Goal: Communication & Community: Answer question/provide support

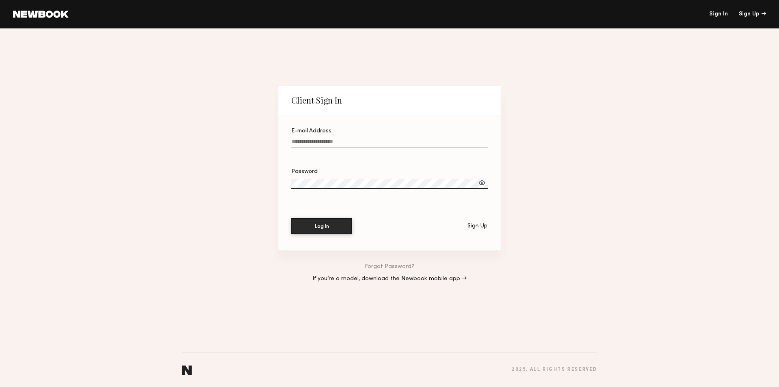
click at [389, 140] on input "E-mail Address" at bounding box center [389, 142] width 196 height 9
click at [382, 139] on input "E-mail Address Required" at bounding box center [389, 142] width 196 height 9
type input "**********"
click at [291, 218] on button "Log In" at bounding box center [321, 226] width 61 height 16
click at [480, 183] on div at bounding box center [482, 183] width 8 height 8
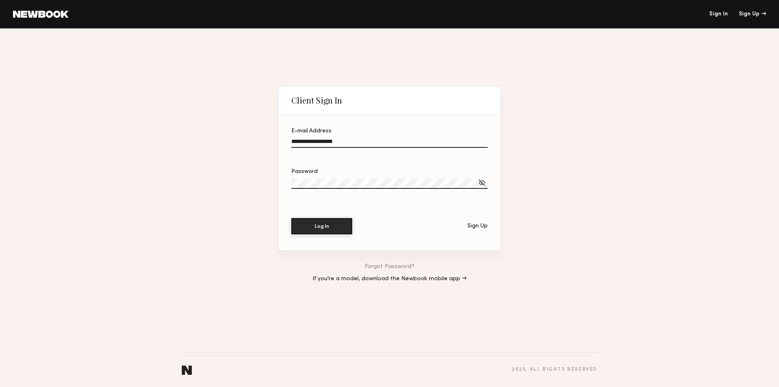
click at [291, 218] on button "Log In" at bounding box center [321, 226] width 61 height 16
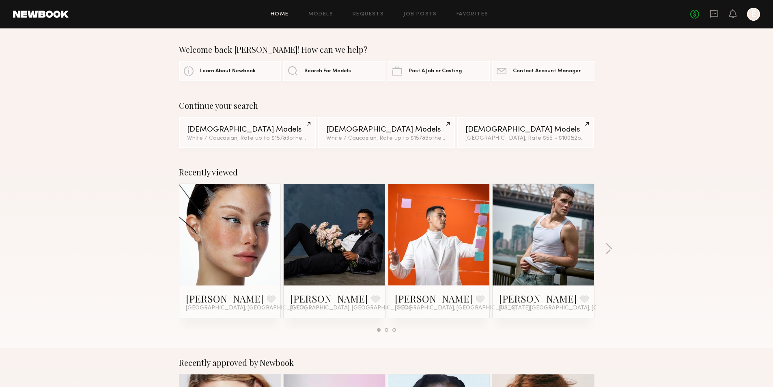
click at [720, 11] on div "No fees up to $5,000 E" at bounding box center [725, 14] width 70 height 13
click at [713, 12] on icon at bounding box center [714, 13] width 9 height 9
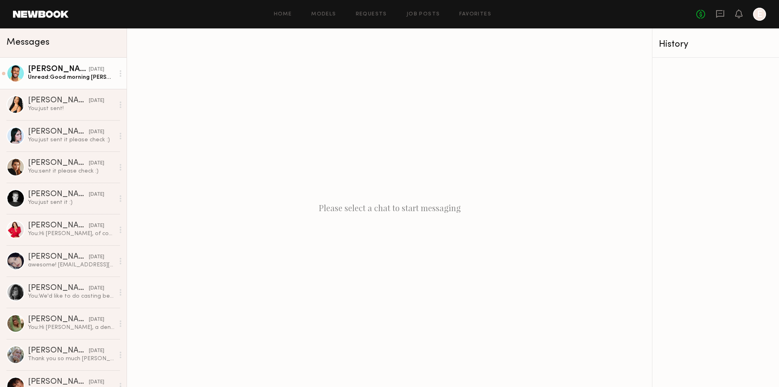
click at [68, 81] on div "Unread: Good morning Emily! I apologize for the untimely response. Are you stil…" at bounding box center [71, 77] width 86 height 8
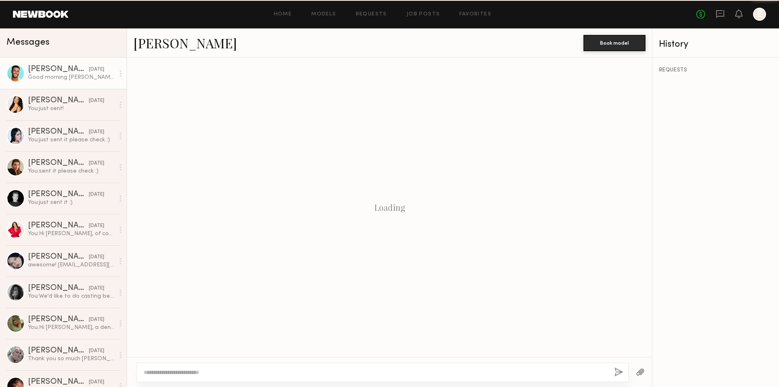
scroll to position [229, 0]
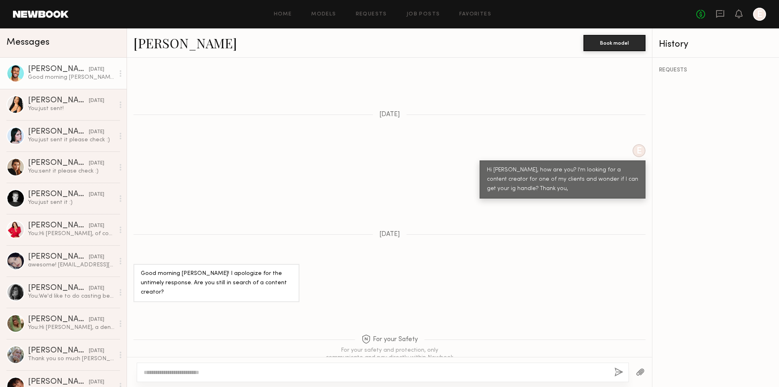
click at [174, 45] on link "Cameron C." at bounding box center [185, 42] width 103 height 17
click at [336, 377] on div at bounding box center [383, 371] width 492 height 19
click at [336, 375] on textarea at bounding box center [376, 372] width 464 height 8
type textarea "*"
type textarea "**********"
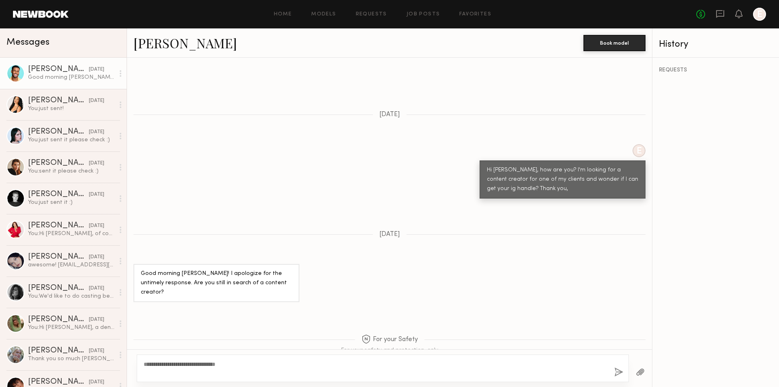
drag, startPoint x: 616, startPoint y: 366, endPoint x: 617, endPoint y: 374, distance: 8.7
click at [617, 368] on div "**********" at bounding box center [383, 368] width 492 height 28
click at [617, 374] on button "button" at bounding box center [619, 372] width 9 height 10
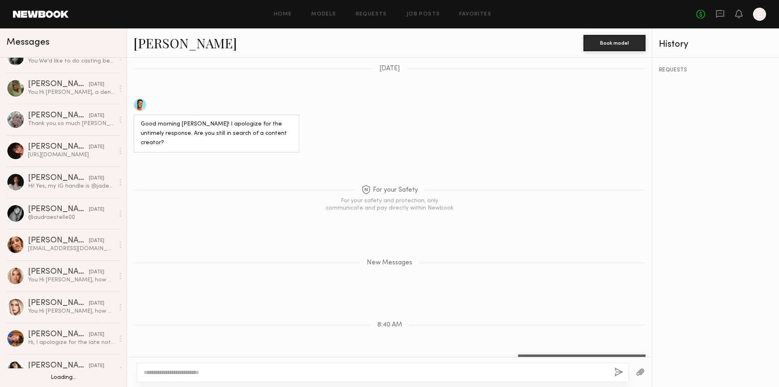
scroll to position [284, 0]
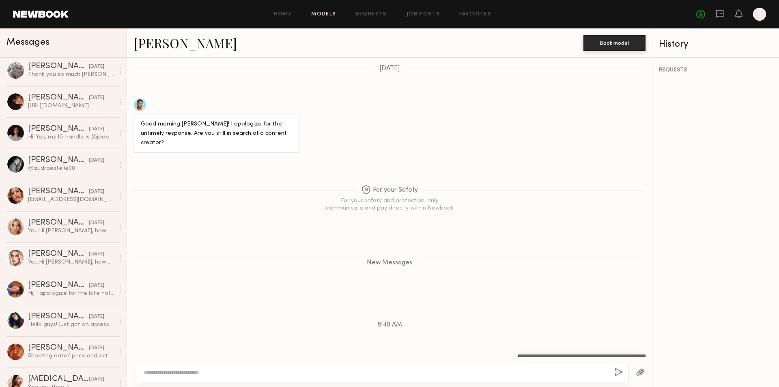
click at [323, 14] on link "Models" at bounding box center [323, 14] width 25 height 5
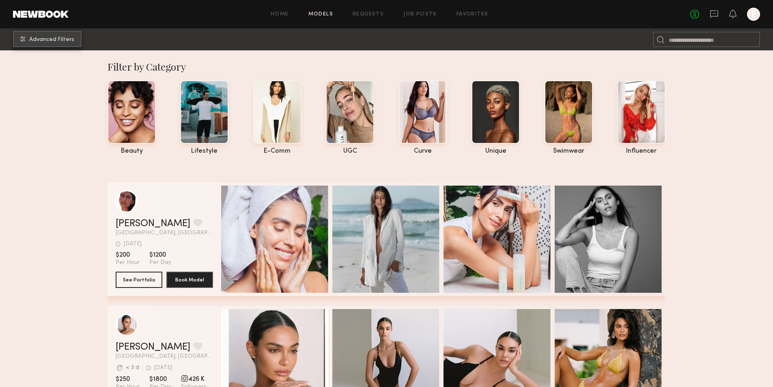
click at [69, 40] on span "Advanced Filters" at bounding box center [51, 40] width 45 height 6
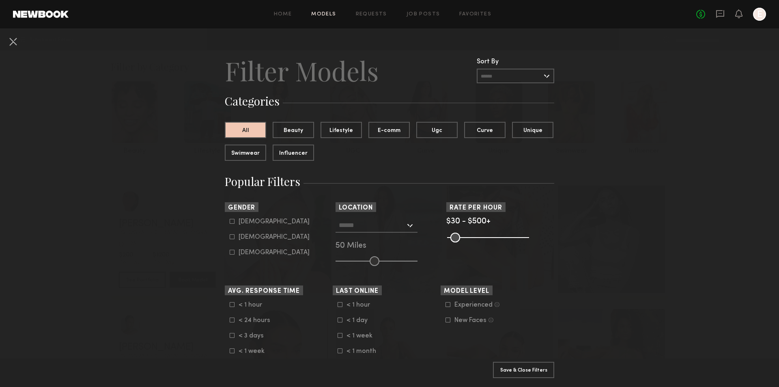
click at [248, 224] on div "Male" at bounding box center [274, 221] width 71 height 5
type input "*"
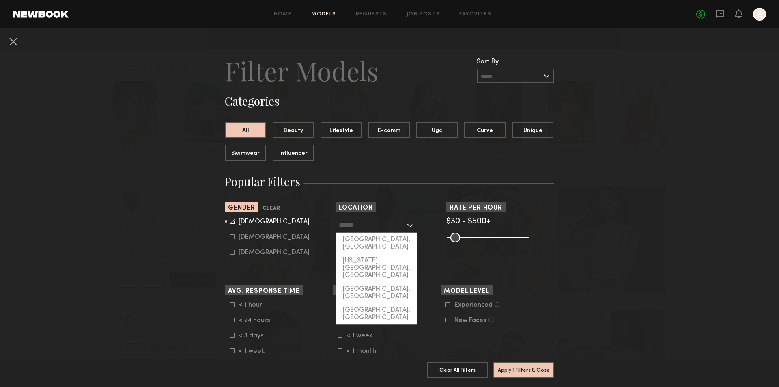
click at [401, 227] on input "text" at bounding box center [372, 225] width 67 height 14
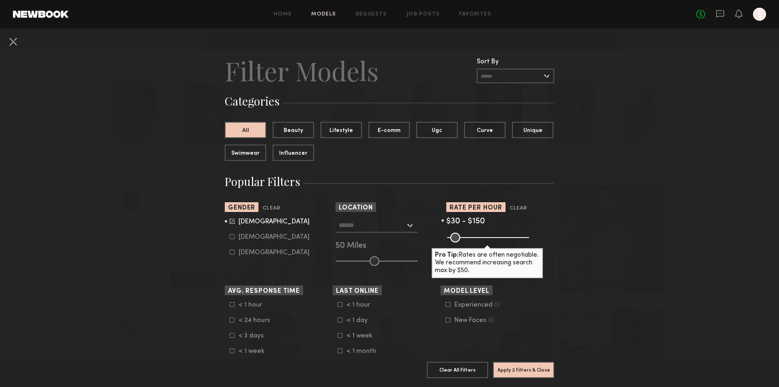
drag, startPoint x: 524, startPoint y: 237, endPoint x: 468, endPoint y: 240, distance: 56.9
type input "***"
click at [468, 240] on input "range" at bounding box center [488, 238] width 82 height 10
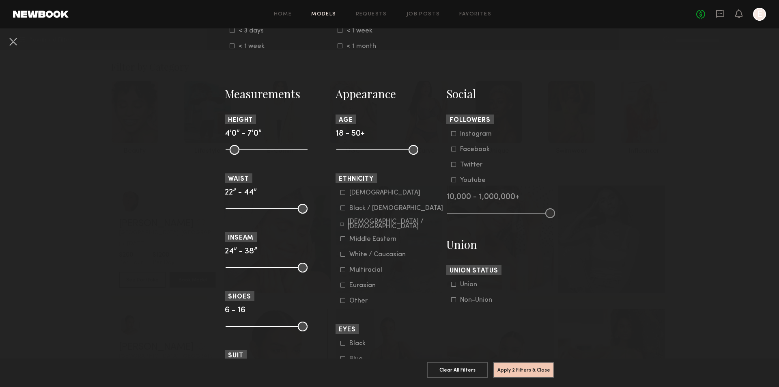
scroll to position [325, 0]
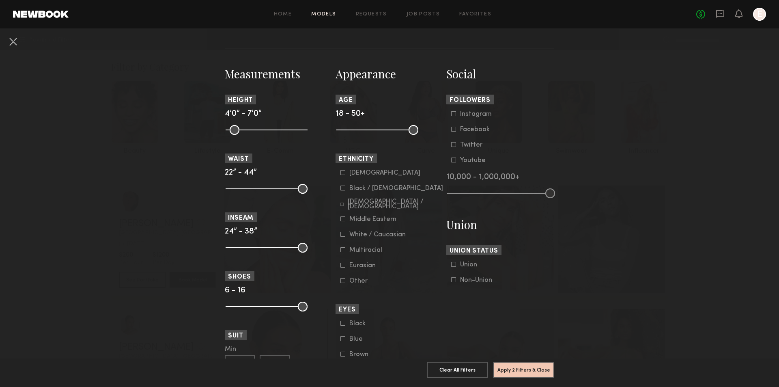
click at [481, 118] on form "Instagram Facebook Twitter Youtube" at bounding box center [502, 137] width 103 height 54
click at [481, 113] on div "Instagram" at bounding box center [476, 114] width 32 height 5
click at [479, 114] on div "Instagram" at bounding box center [476, 114] width 32 height 5
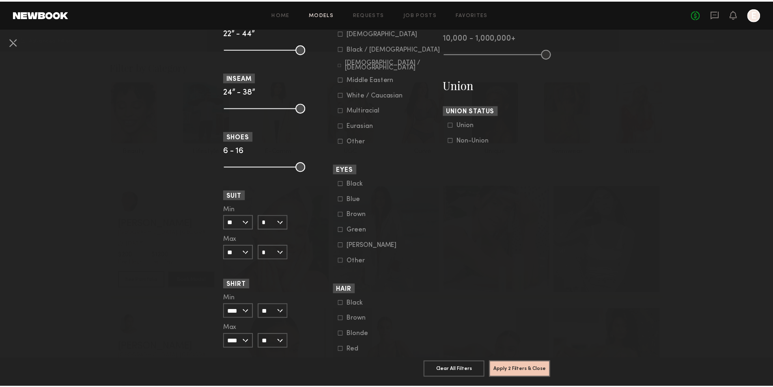
scroll to position [487, 0]
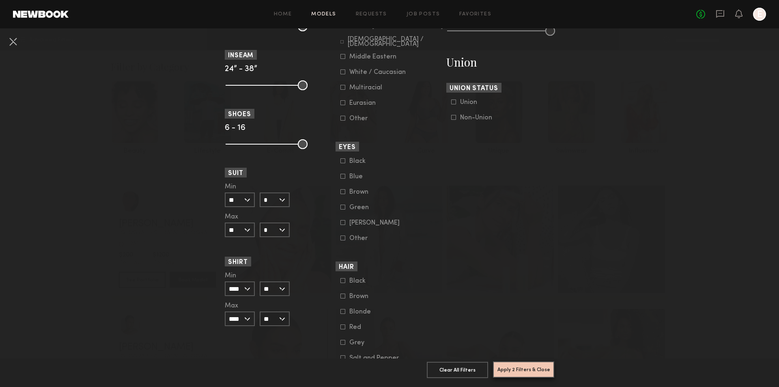
click at [529, 366] on button "Apply 2 Filters & Close" at bounding box center [523, 369] width 61 height 16
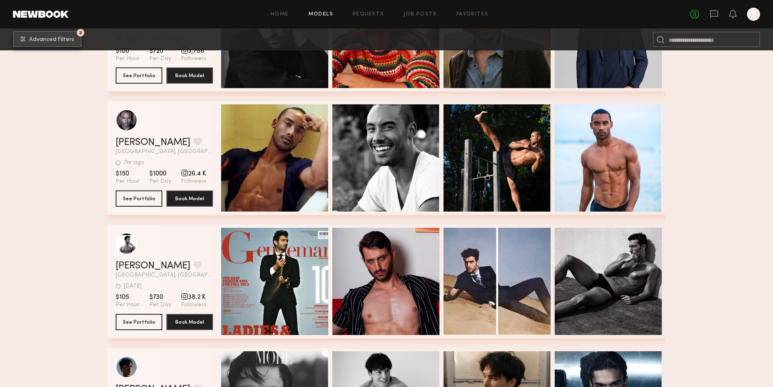
scroll to position [2679, 0]
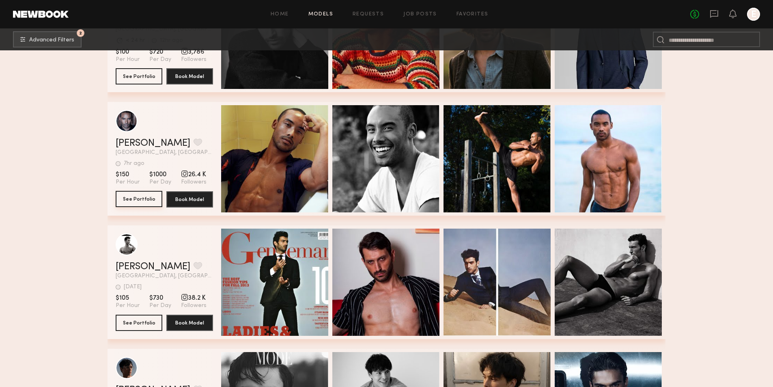
click at [143, 202] on button "See Portfolio" at bounding box center [139, 199] width 47 height 16
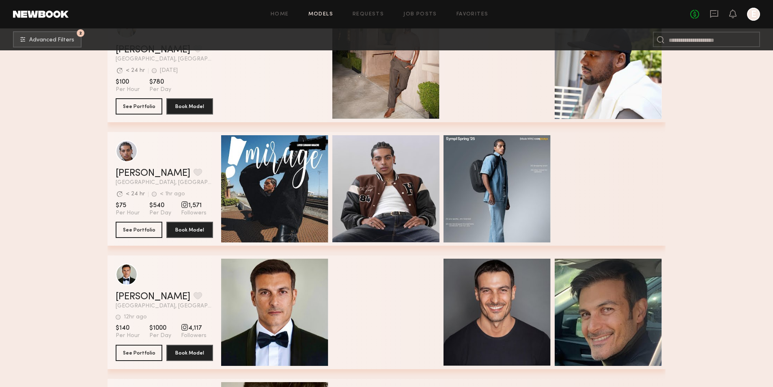
scroll to position [5885, 0]
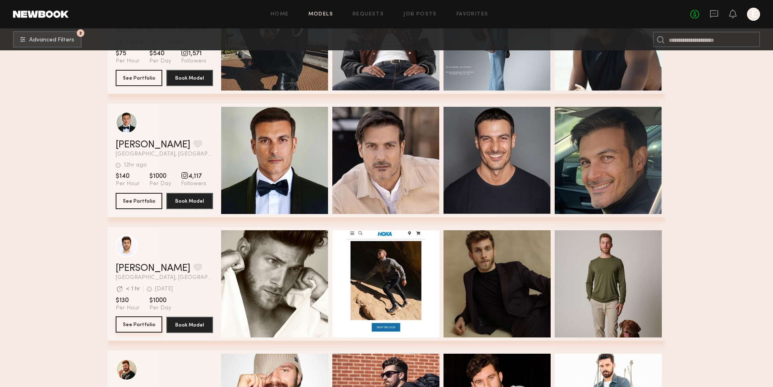
click at [130, 328] on button "See Portfolio" at bounding box center [139, 324] width 47 height 16
click at [149, 330] on button "See Portfolio" at bounding box center [139, 324] width 47 height 16
click at [146, 323] on button "See Portfolio" at bounding box center [139, 324] width 47 height 16
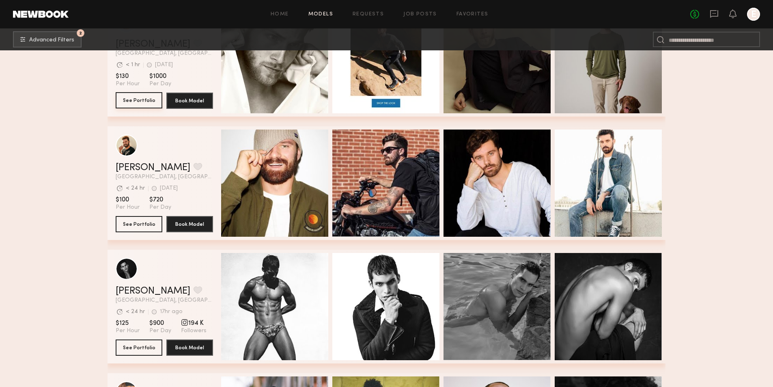
scroll to position [6129, 0]
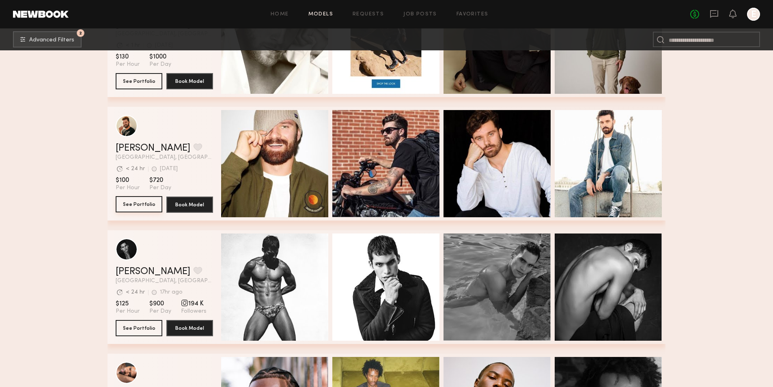
click at [138, 204] on button "See Portfolio" at bounding box center [139, 204] width 47 height 16
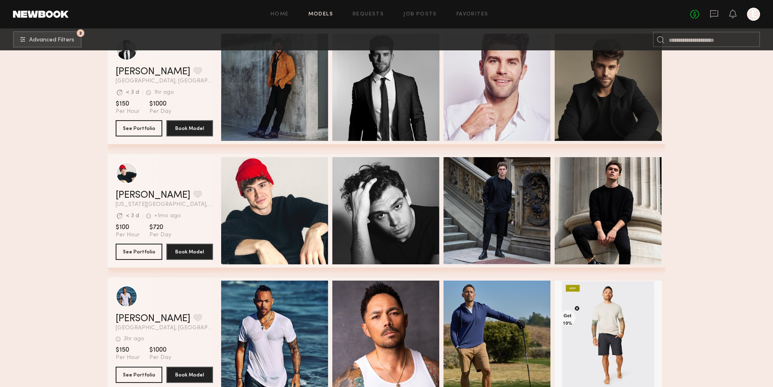
scroll to position [6656, 0]
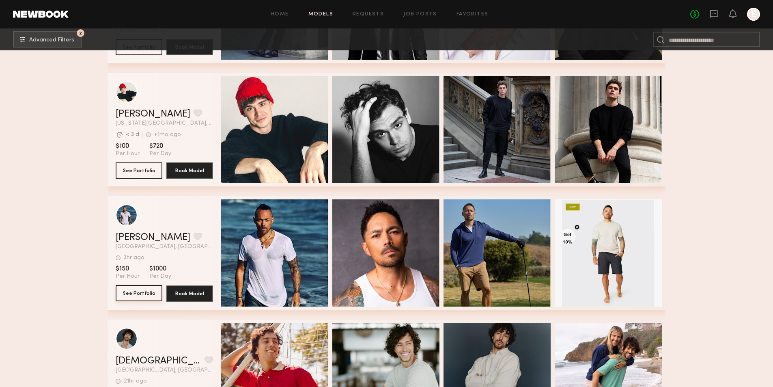
click at [150, 297] on button "See Portfolio" at bounding box center [139, 293] width 47 height 16
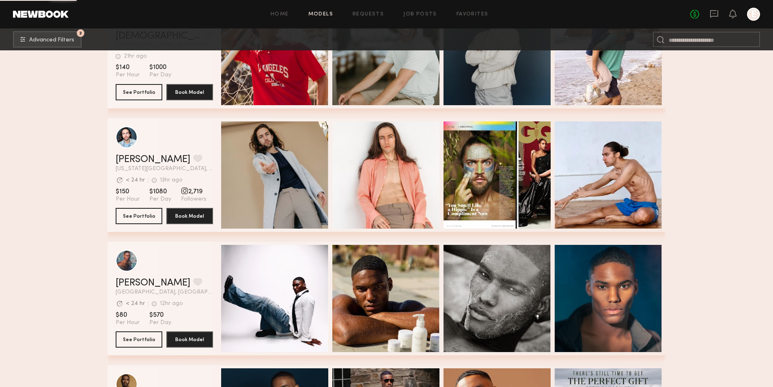
scroll to position [6819, 0]
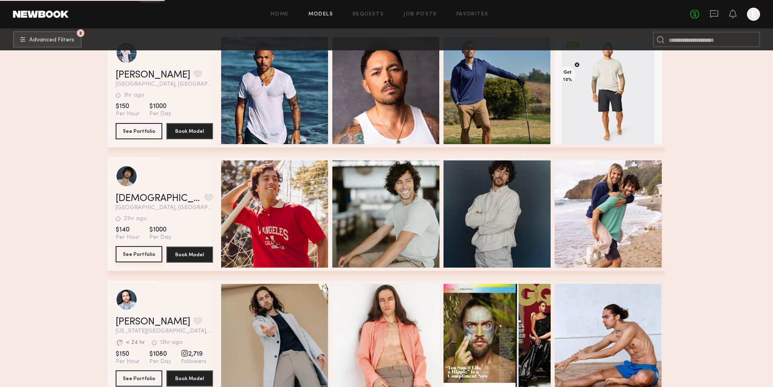
click at [129, 255] on button "See Portfolio" at bounding box center [139, 254] width 47 height 16
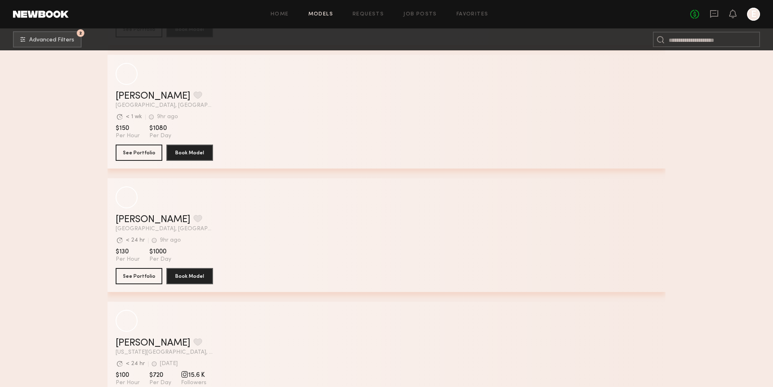
scroll to position [8605, 0]
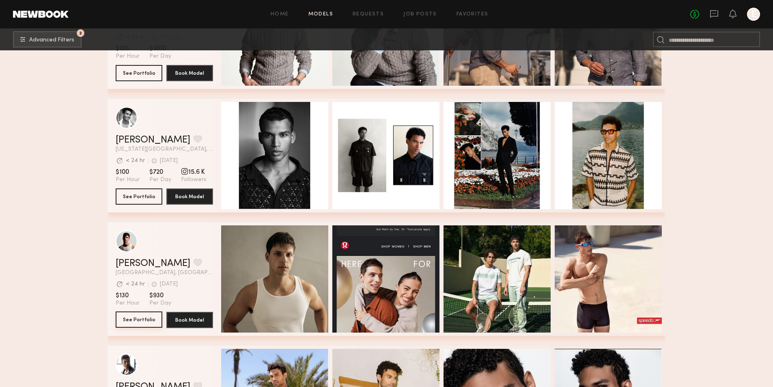
click at [143, 323] on button "See Portfolio" at bounding box center [139, 319] width 47 height 16
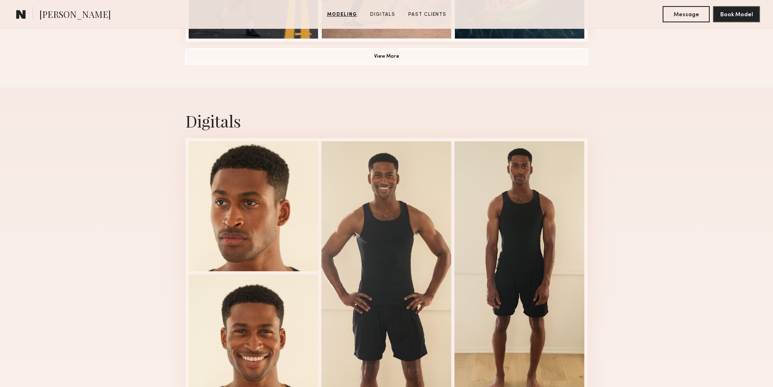
scroll to position [913, 0]
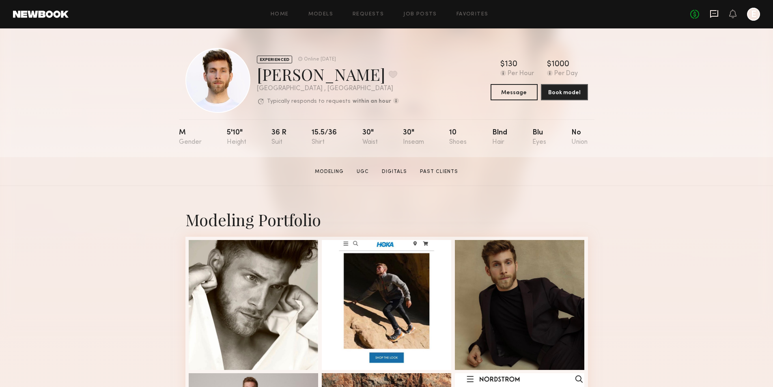
click at [712, 17] on icon at bounding box center [714, 13] width 9 height 9
click at [714, 15] on icon at bounding box center [714, 13] width 9 height 9
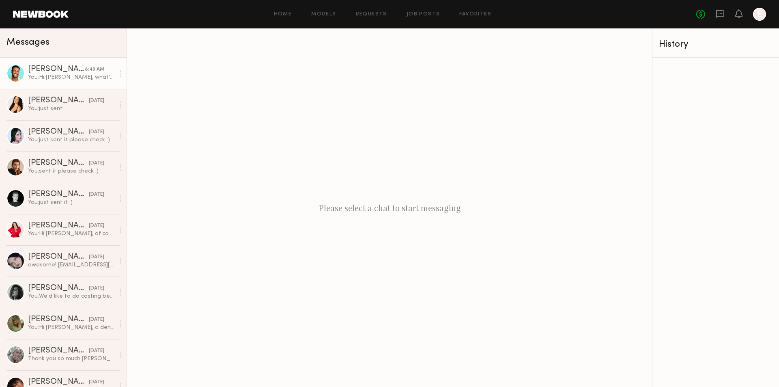
click at [57, 73] on div "Cameron C." at bounding box center [56, 69] width 57 height 8
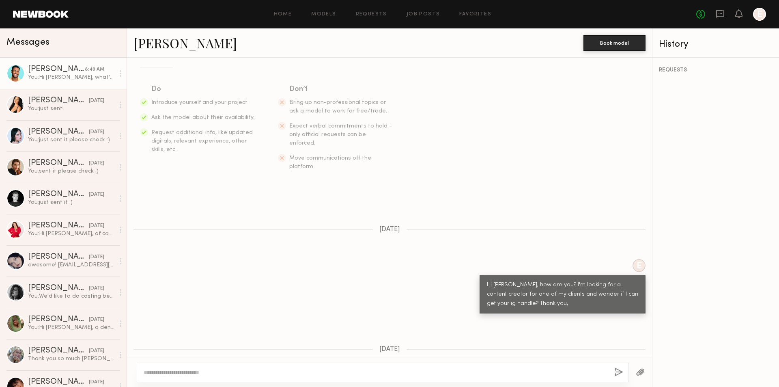
scroll to position [128, 0]
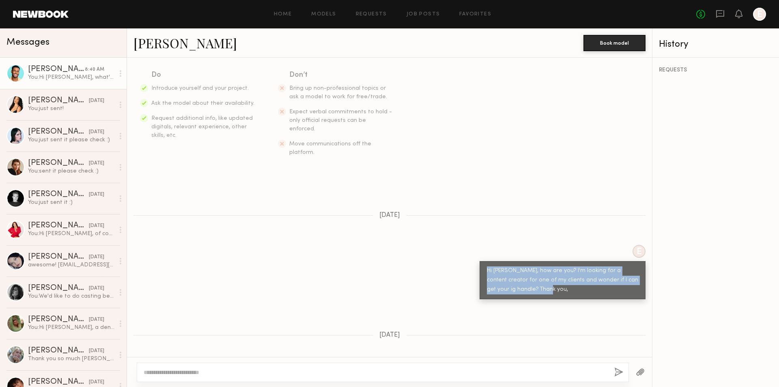
drag, startPoint x: 481, startPoint y: 250, endPoint x: 539, endPoint y: 276, distance: 64.0
click at [539, 276] on div "Hi Cameron, how are you? I'm looking for a content creator for one of my client…" at bounding box center [563, 280] width 166 height 38
copy div "Hi Cameron, how are you? I'm looking for a content creator for one of my client…"
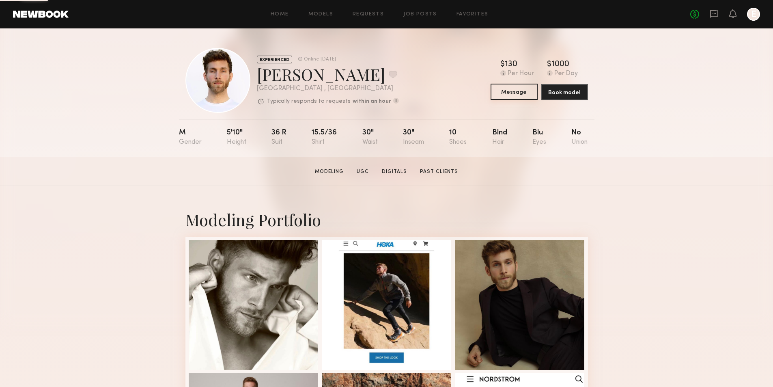
click at [509, 89] on button "Message" at bounding box center [514, 92] width 47 height 16
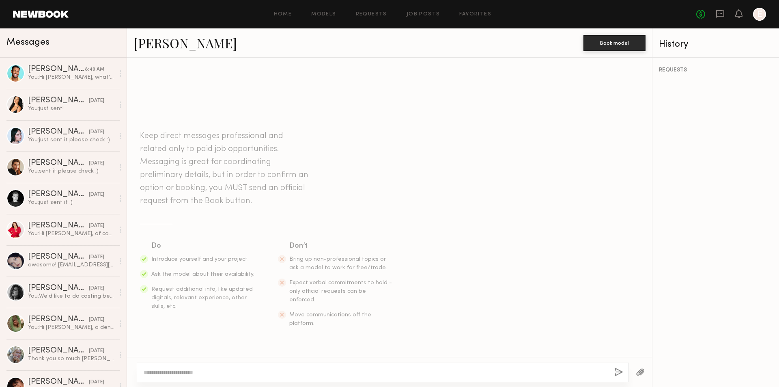
click at [259, 369] on textarea at bounding box center [376, 372] width 464 height 8
drag, startPoint x: 197, startPoint y: 374, endPoint x: 164, endPoint y: 371, distance: 33.5
click at [164, 371] on textarea "**********" at bounding box center [376, 372] width 464 height 8
type textarea "**********"
click at [619, 372] on button "button" at bounding box center [619, 372] width 9 height 10
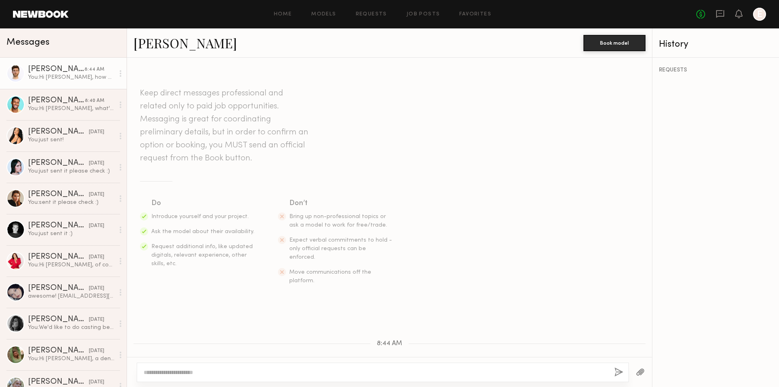
scroll to position [59, 0]
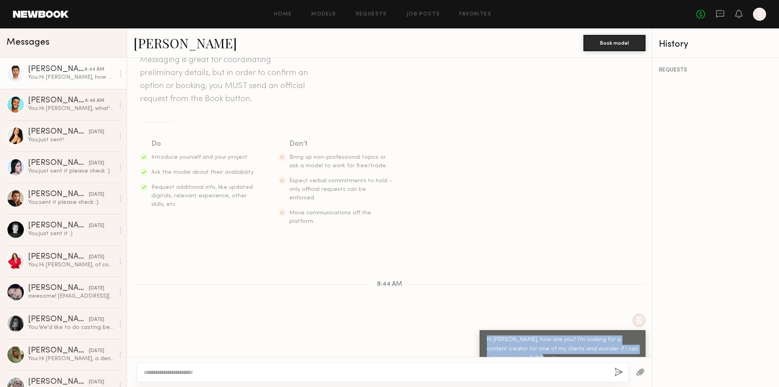
drag, startPoint x: 479, startPoint y: 319, endPoint x: 523, endPoint y: 349, distance: 53.1
click at [523, 349] on div "Hi [PERSON_NAME], how are you? I'm looking for a content creator for one of my …" at bounding box center [563, 349] width 166 height 38
copy div "Hi [PERSON_NAME], how are you? I'm looking for a content creator for one of my …"
click at [491, 335] on div "Hi [PERSON_NAME], how are you? I'm looking for a content creator for one of my …" at bounding box center [562, 349] width 151 height 28
drag, startPoint x: 481, startPoint y: 319, endPoint x: 479, endPoint y: 326, distance: 6.7
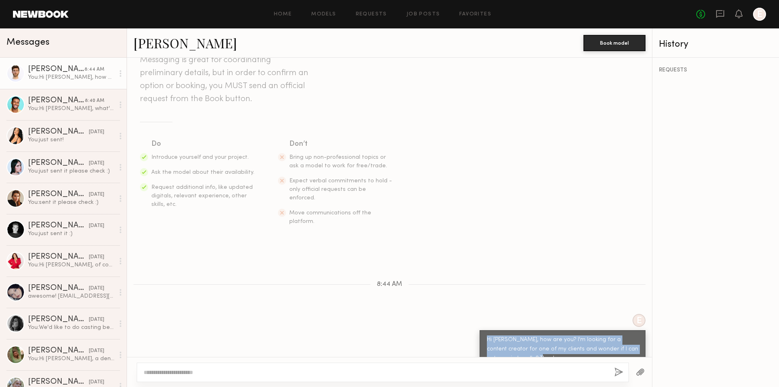
click at [480, 330] on div "Hi [PERSON_NAME], how are you? I'm looking for a content creator for one of my …" at bounding box center [563, 349] width 166 height 38
click at [487, 335] on div "Hi [PERSON_NAME], how are you? I'm looking for a content creator for one of my …" at bounding box center [562, 349] width 151 height 28
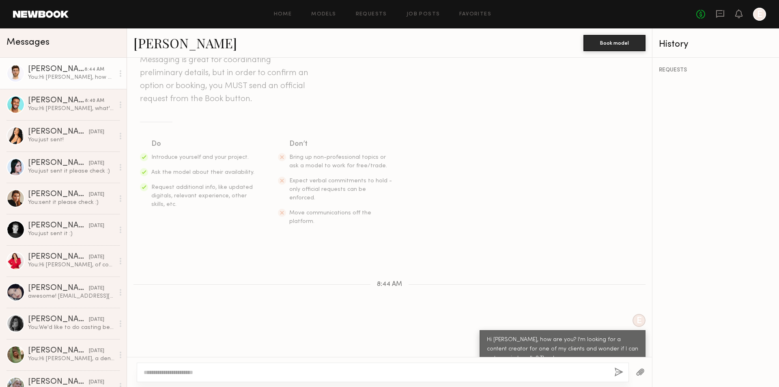
click at [487, 335] on div "Hi [PERSON_NAME], how are you? I'm looking for a content creator for one of my …" at bounding box center [562, 349] width 151 height 28
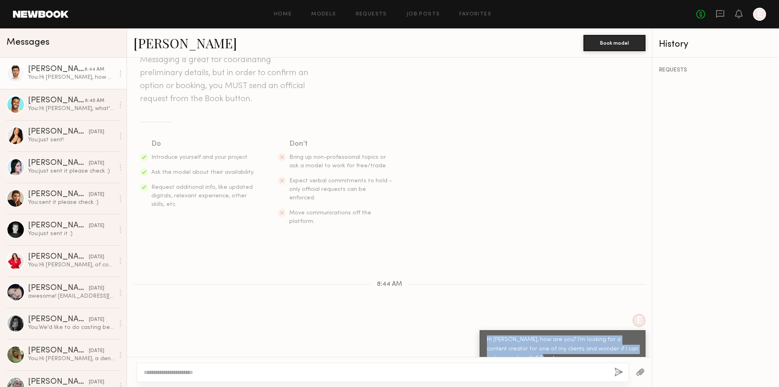
drag, startPoint x: 480, startPoint y: 321, endPoint x: 522, endPoint y: 347, distance: 49.4
click at [522, 347] on div "Hi [PERSON_NAME], how are you? I'm looking for a content creator for one of my …" at bounding box center [563, 349] width 166 height 38
copy div "Hi [PERSON_NAME], how are you? I'm looking for a content creator for one of my …"
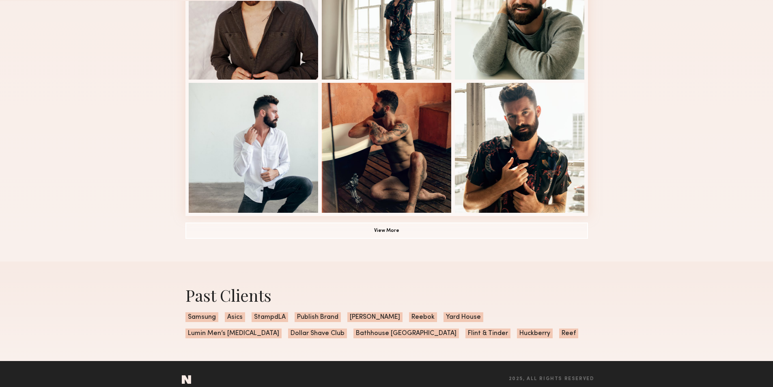
scroll to position [541, 0]
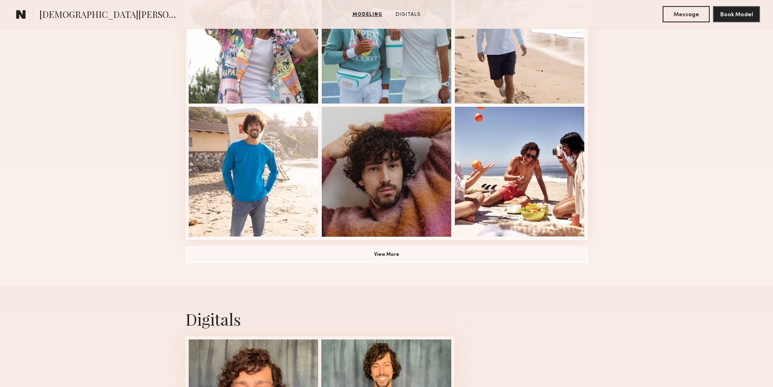
scroll to position [456, 0]
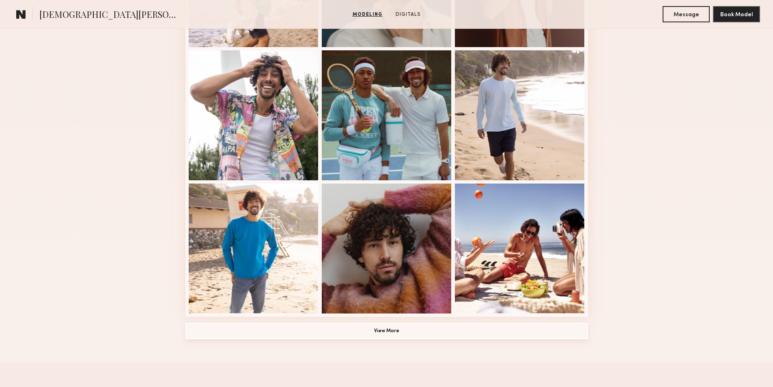
click at [332, 331] on button "View More" at bounding box center [386, 331] width 403 height 16
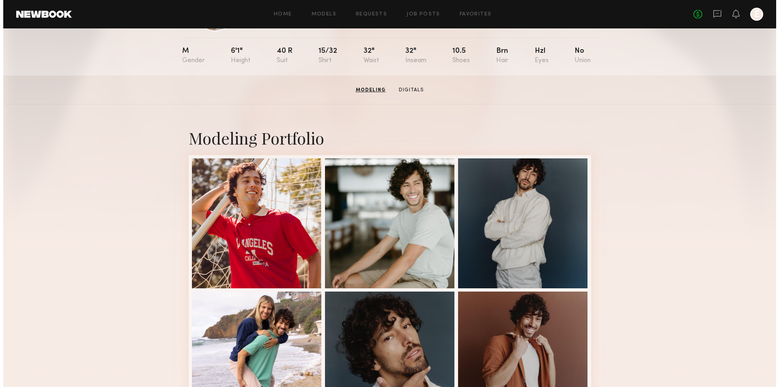
scroll to position [0, 0]
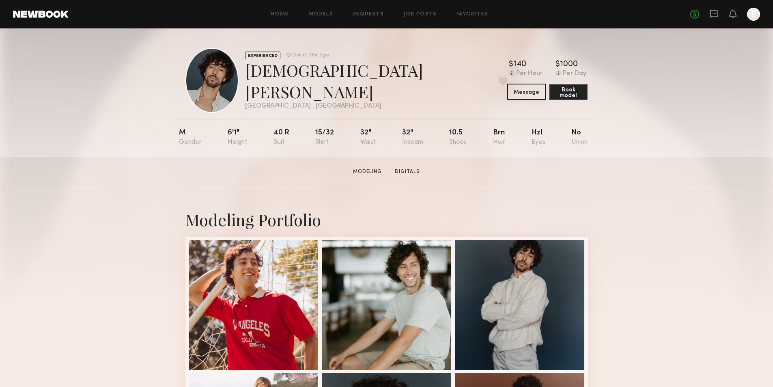
click at [510, 95] on button "Message" at bounding box center [526, 92] width 39 height 16
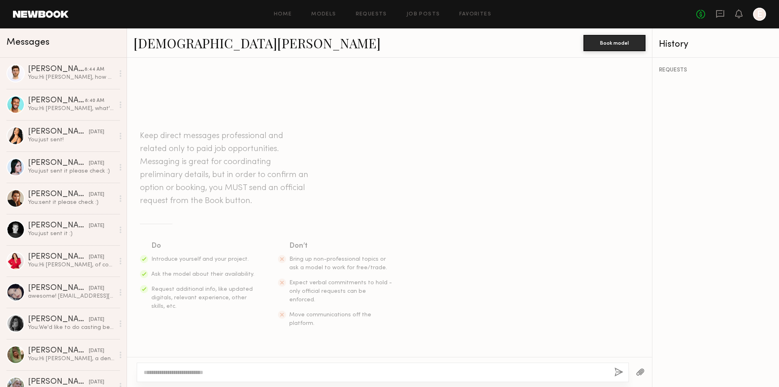
click at [276, 371] on textarea at bounding box center [376, 372] width 464 height 8
paste textarea "**********"
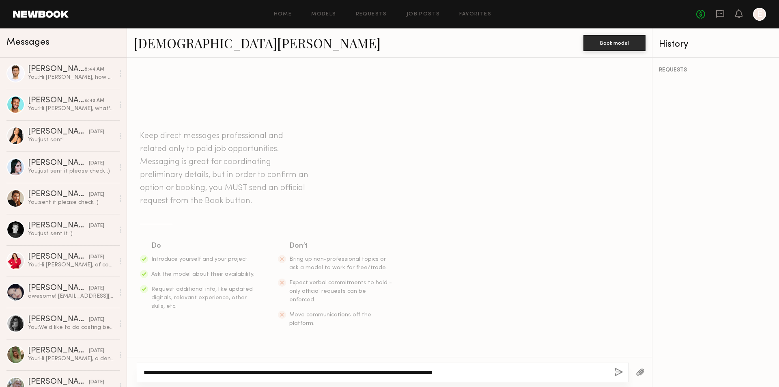
drag, startPoint x: 195, startPoint y: 371, endPoint x: 178, endPoint y: 369, distance: 17.2
click at [178, 369] on textarea "**********" at bounding box center [376, 372] width 464 height 8
type textarea "**********"
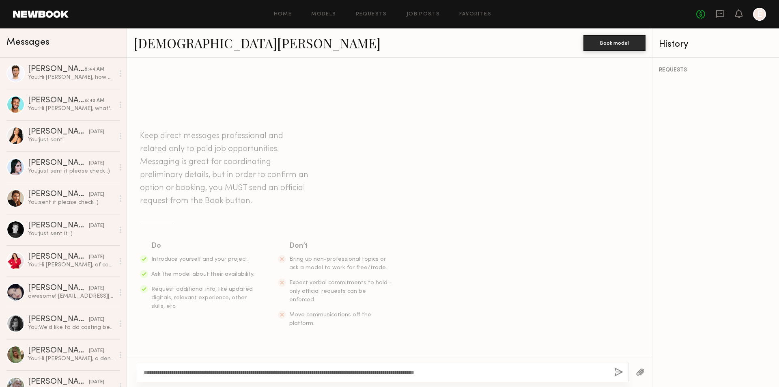
click at [618, 369] on button "button" at bounding box center [619, 372] width 9 height 10
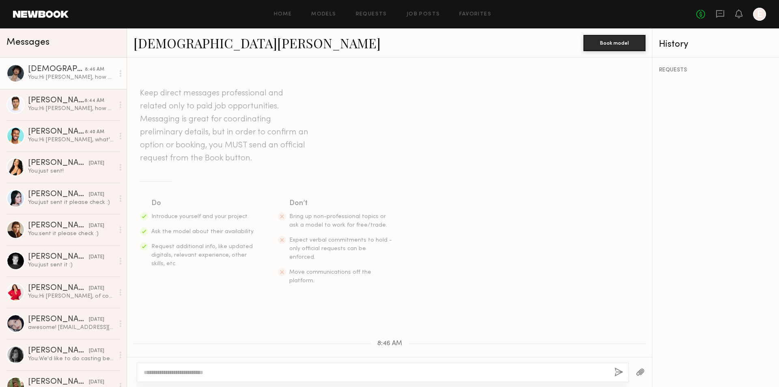
scroll to position [59, 0]
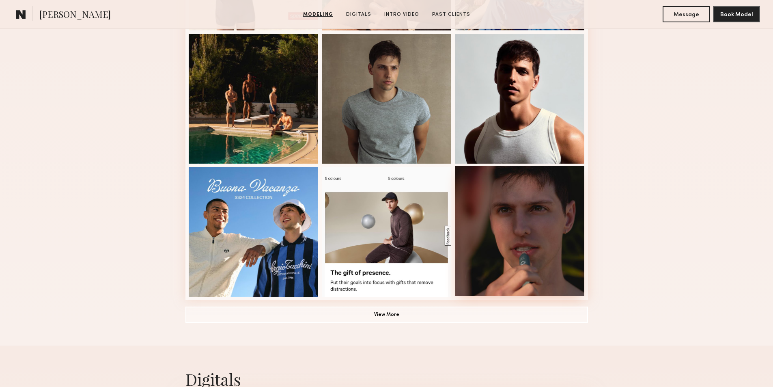
scroll to position [468, 0]
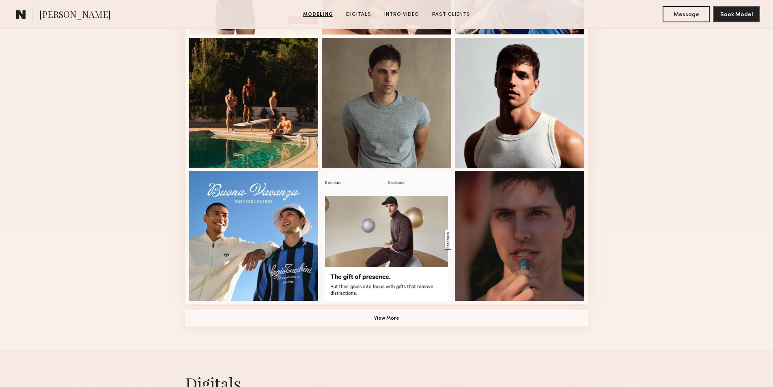
click at [531, 319] on button "View More" at bounding box center [386, 318] width 403 height 16
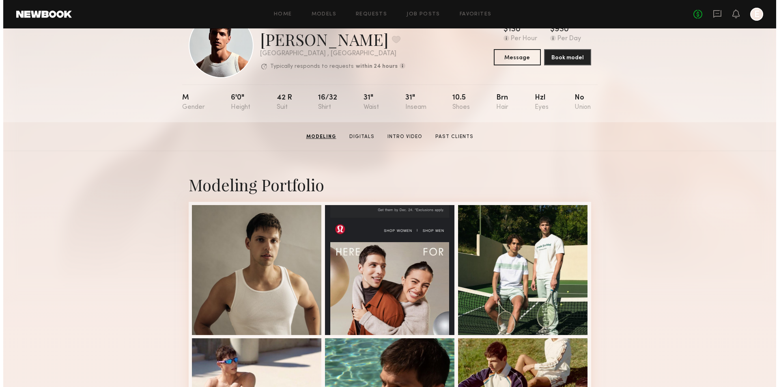
scroll to position [0, 0]
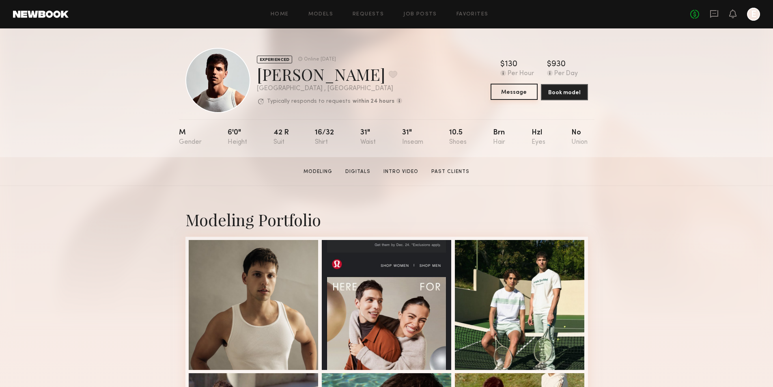
click at [517, 97] on button "Message" at bounding box center [514, 92] width 47 height 16
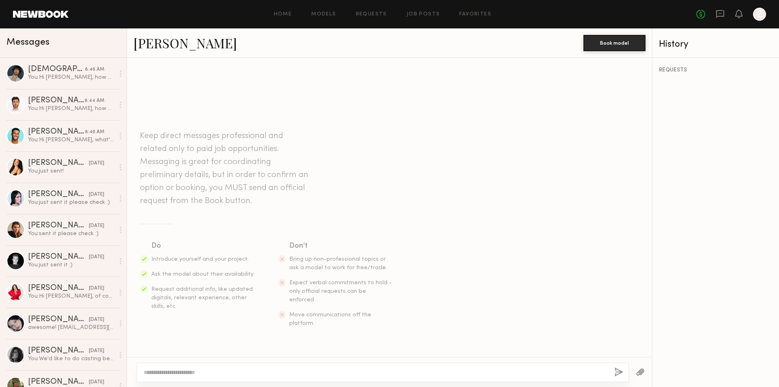
click at [346, 370] on textarea at bounding box center [376, 372] width 464 height 8
paste textarea "**********"
drag, startPoint x: 160, startPoint y: 373, endPoint x: 151, endPoint y: 372, distance: 9.8
click at [151, 372] on textarea "**********" at bounding box center [376, 372] width 464 height 8
type textarea "**********"
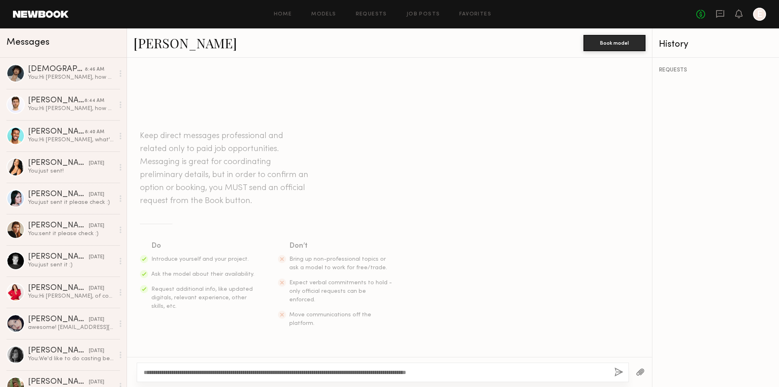
click at [621, 374] on button "button" at bounding box center [619, 372] width 9 height 10
